Goal: Information Seeking & Learning: Check status

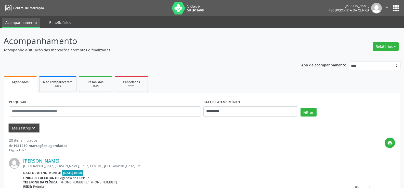
click at [26, 128] on button "Mais filtros keyboard_arrow_down" at bounding box center [24, 128] width 30 height 9
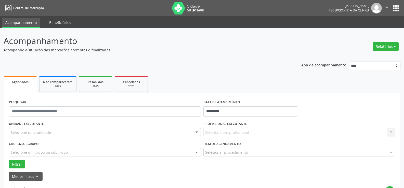
click at [31, 137] on div "UNIDADE EXECUTANTE Selecione uma unidade Todos as unidades Agencia de Ouricuri …" at bounding box center [105, 130] width 194 height 20
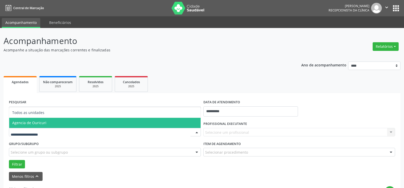
click at [43, 124] on span "Agencia de Ouricuri" at bounding box center [29, 123] width 34 height 5
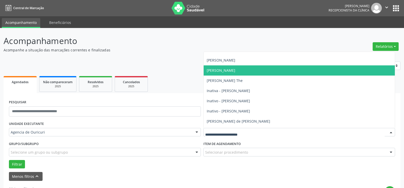
scroll to position [76, 0]
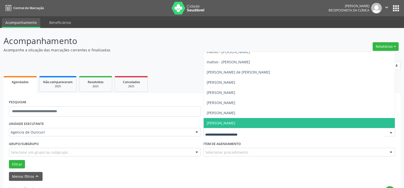
click at [233, 121] on span "[PERSON_NAME]" at bounding box center [221, 123] width 29 height 5
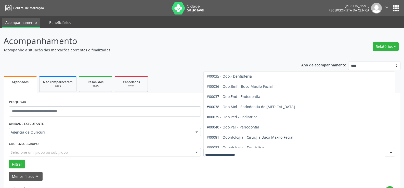
scroll to position [561, 0]
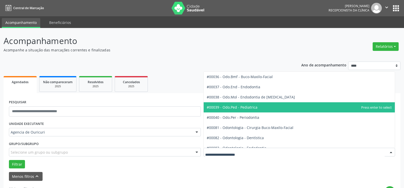
click at [234, 108] on span "#00039 - Odo.Ped - Pediatrica" at bounding box center [232, 107] width 51 height 5
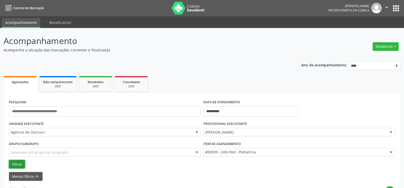
click at [24, 163] on button "Filtrar" at bounding box center [17, 164] width 16 height 9
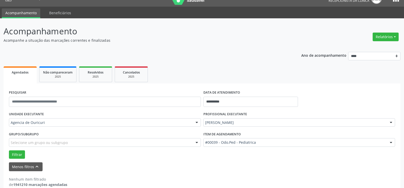
scroll to position [18, 0]
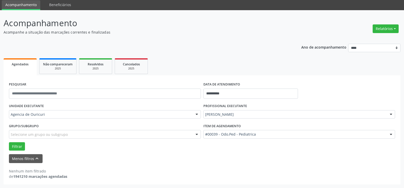
click at [231, 138] on div "#00039 - Odo.Ped - Pediatrica" at bounding box center [299, 134] width 192 height 9
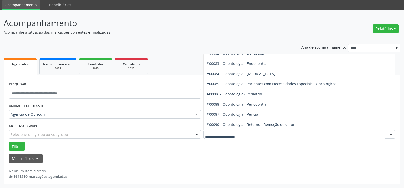
scroll to position [637, 0]
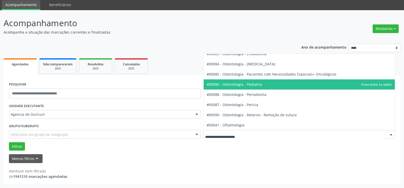
click at [253, 87] on span "#00086 - Odontologia - Pediatria" at bounding box center [299, 84] width 191 height 10
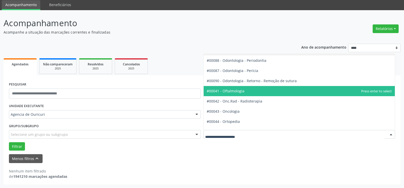
scroll to position [739, 0]
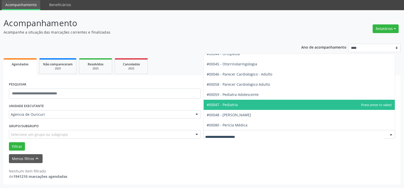
click at [243, 105] on span "#00047 - Pediatria" at bounding box center [299, 105] width 191 height 10
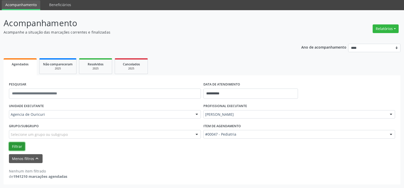
click at [14, 146] on button "Filtrar" at bounding box center [17, 146] width 16 height 9
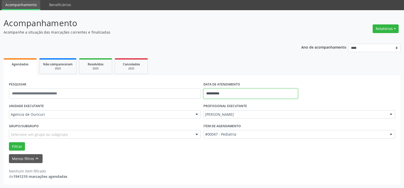
click at [244, 93] on input "**********" at bounding box center [250, 94] width 95 height 10
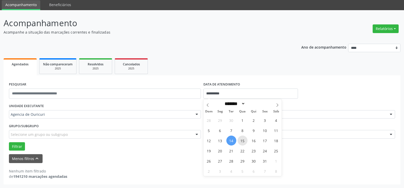
click at [240, 140] on span "15" at bounding box center [242, 141] width 10 height 10
type input "**********"
click at [240, 140] on span "15" at bounding box center [242, 141] width 10 height 10
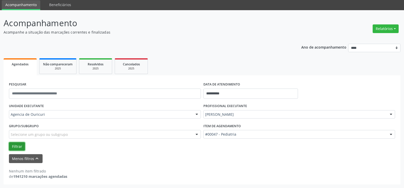
click at [21, 146] on button "Filtrar" at bounding box center [17, 146] width 16 height 9
click at [15, 146] on button "Filtrar" at bounding box center [17, 146] width 16 height 9
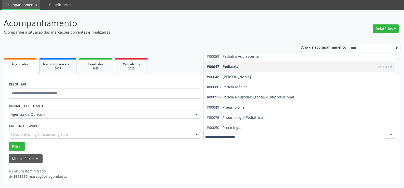
scroll to position [764, 0]
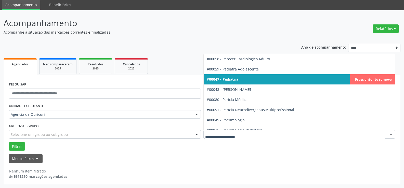
click at [244, 81] on span "#00047 - Pediatria" at bounding box center [299, 79] width 191 height 10
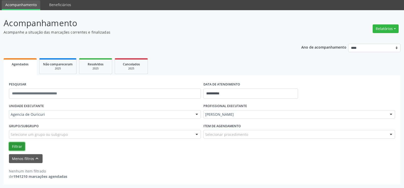
click at [9, 147] on button "Filtrar" at bounding box center [17, 146] width 16 height 9
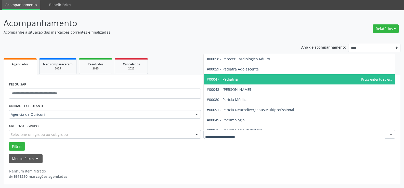
click at [252, 133] on div at bounding box center [299, 134] width 192 height 9
click at [255, 78] on span "#00047 - Pediatria" at bounding box center [299, 79] width 191 height 10
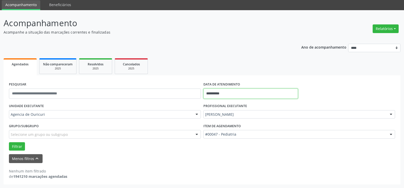
click at [211, 96] on input "**********" at bounding box center [250, 94] width 95 height 10
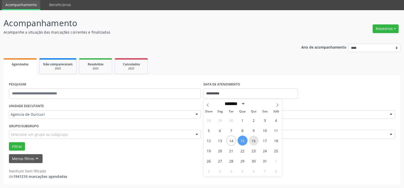
click at [257, 144] on span "16" at bounding box center [254, 141] width 10 height 10
type input "**********"
click at [257, 144] on span "16" at bounding box center [254, 141] width 10 height 10
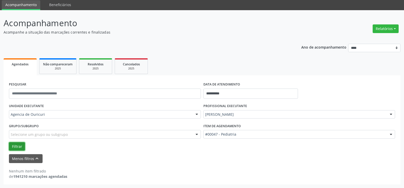
click at [18, 149] on button "Filtrar" at bounding box center [17, 146] width 16 height 9
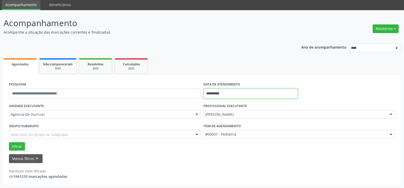
click at [227, 95] on input "**********" at bounding box center [250, 94] width 95 height 10
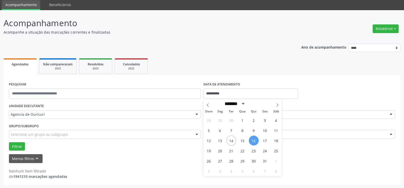
click at [255, 140] on span "16" at bounding box center [254, 141] width 10 height 10
type input "**********"
click at [255, 140] on span "16" at bounding box center [254, 141] width 10 height 10
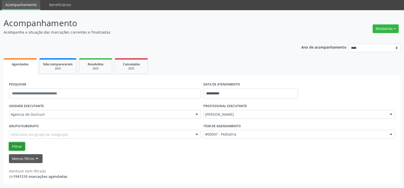
click at [14, 148] on button "Filtrar" at bounding box center [17, 146] width 16 height 9
click at [15, 150] on button "Filtrar" at bounding box center [17, 146] width 16 height 9
click at [253, 139] on div "Item de agendamento #00047 - Pediatria #0000 - Alergologia #0001 - Angiologia #…" at bounding box center [299, 132] width 194 height 20
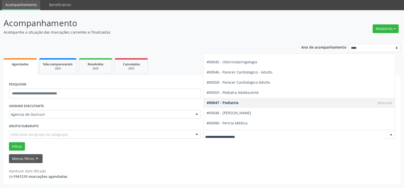
scroll to position [739, 0]
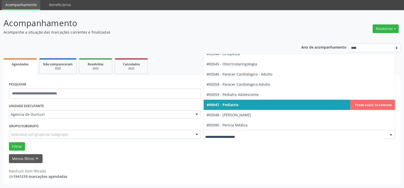
click at [242, 105] on span "#00047 - Pediatria" at bounding box center [299, 105] width 191 height 10
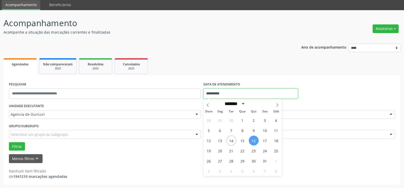
click at [232, 94] on input "**********" at bounding box center [250, 94] width 95 height 10
click at [243, 143] on span "15" at bounding box center [242, 141] width 10 height 10
type input "**********"
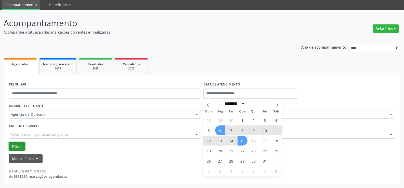
click at [19, 148] on button "Filtrar" at bounding box center [17, 146] width 16 height 9
select select "*"
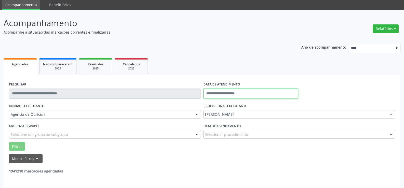
click at [235, 93] on input "text" at bounding box center [250, 94] width 95 height 10
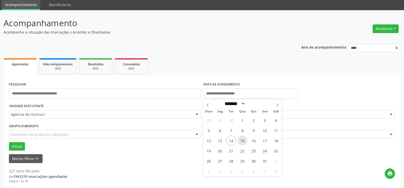
click at [240, 139] on span "15" at bounding box center [242, 141] width 10 height 10
type input "**********"
click at [240, 139] on span "15" at bounding box center [242, 141] width 10 height 10
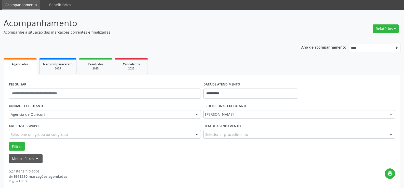
click at [247, 133] on div "Selecionar procedimento" at bounding box center [299, 134] width 192 height 9
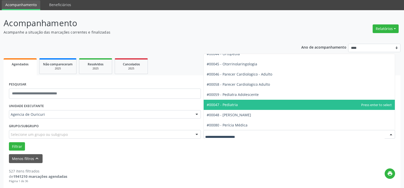
click at [251, 106] on span "#00047 - Pediatria" at bounding box center [299, 105] width 191 height 10
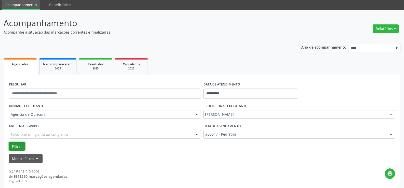
click at [19, 144] on button "Filtrar" at bounding box center [17, 146] width 16 height 9
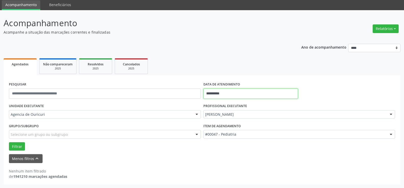
click at [233, 97] on input "**********" at bounding box center [250, 94] width 95 height 10
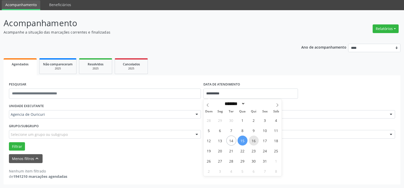
click at [254, 140] on span "16" at bounding box center [254, 141] width 10 height 10
type input "**********"
click at [254, 140] on span "16" at bounding box center [254, 141] width 10 height 10
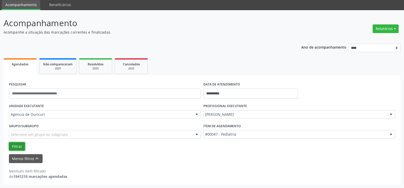
click at [17, 147] on button "Filtrar" at bounding box center [17, 146] width 16 height 9
click at [20, 150] on button "Filtrar" at bounding box center [17, 146] width 16 height 9
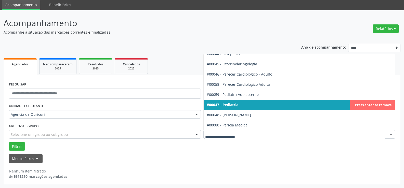
click at [254, 106] on span "#00047 - Pediatria" at bounding box center [299, 105] width 191 height 10
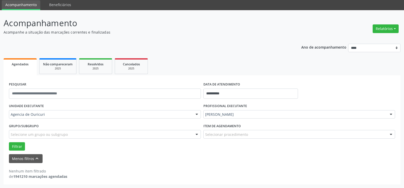
click at [270, 135] on div "Selecionar procedimento" at bounding box center [299, 134] width 192 height 9
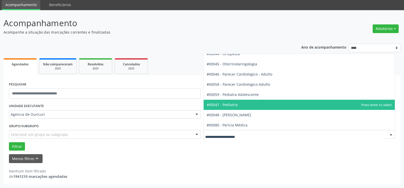
click at [244, 104] on span "#00047 - Pediatria" at bounding box center [299, 105] width 191 height 10
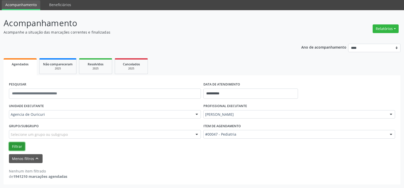
click at [12, 143] on button "Filtrar" at bounding box center [17, 146] width 16 height 9
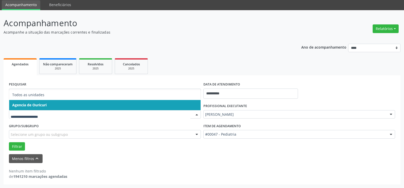
click at [57, 108] on span "Agencia de Ouricuri" at bounding box center [104, 105] width 191 height 10
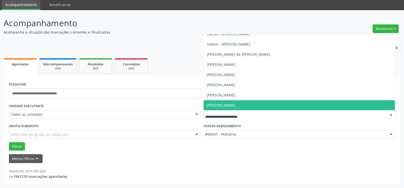
click at [235, 104] on span "[PERSON_NAME]" at bounding box center [221, 105] width 29 height 5
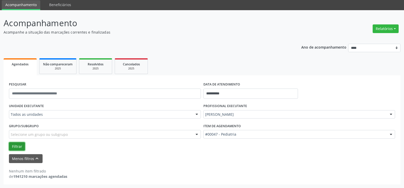
click at [15, 146] on button "Filtrar" at bounding box center [17, 146] width 16 height 9
click at [14, 148] on button "Filtrar" at bounding box center [17, 146] width 16 height 9
click at [15, 147] on button "Filtrar" at bounding box center [17, 146] width 16 height 9
